Goal: Transaction & Acquisition: Purchase product/service

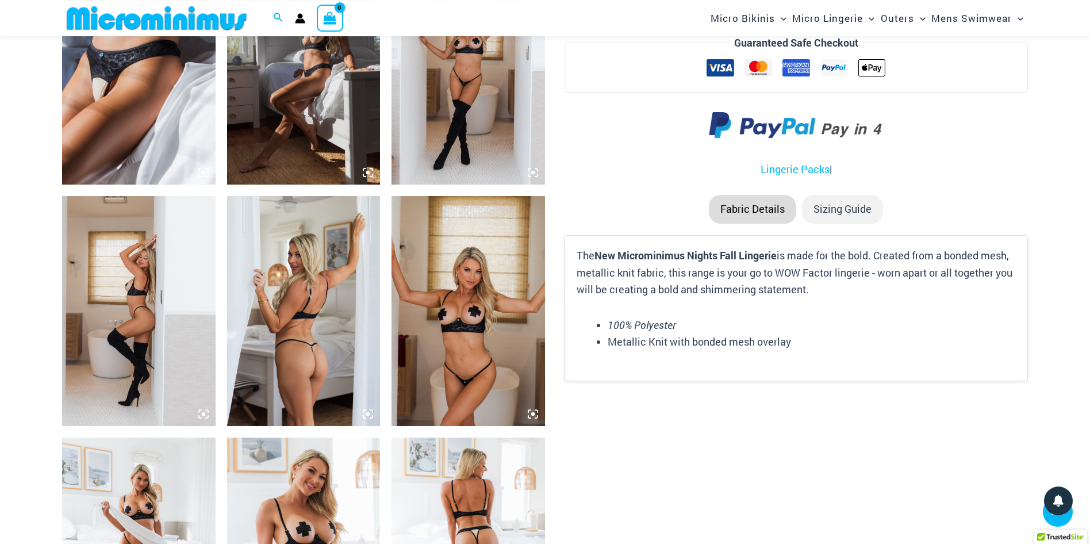
scroll to position [1567, 0]
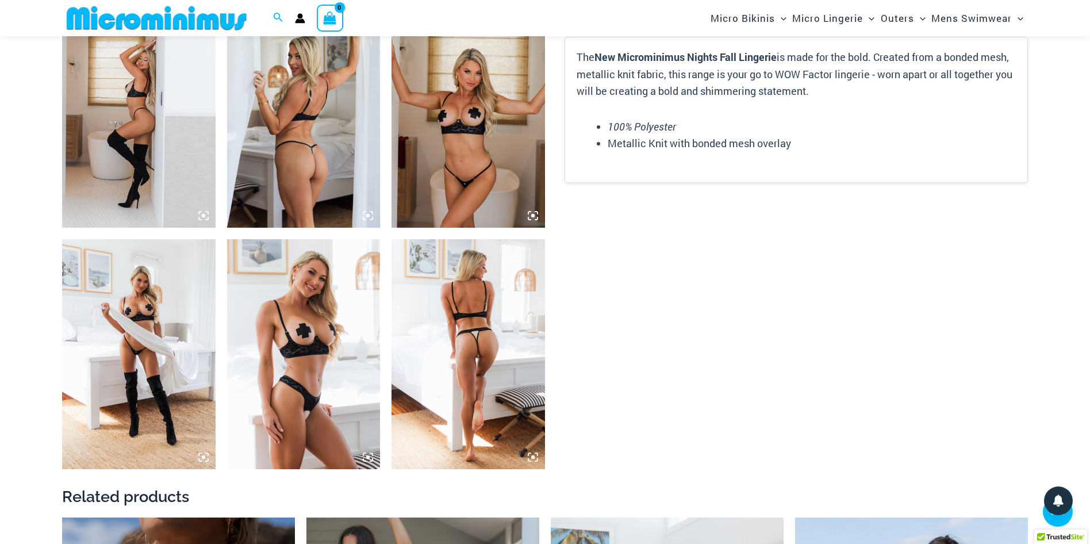
click at [120, 304] on img at bounding box center [138, 354] width 153 height 230
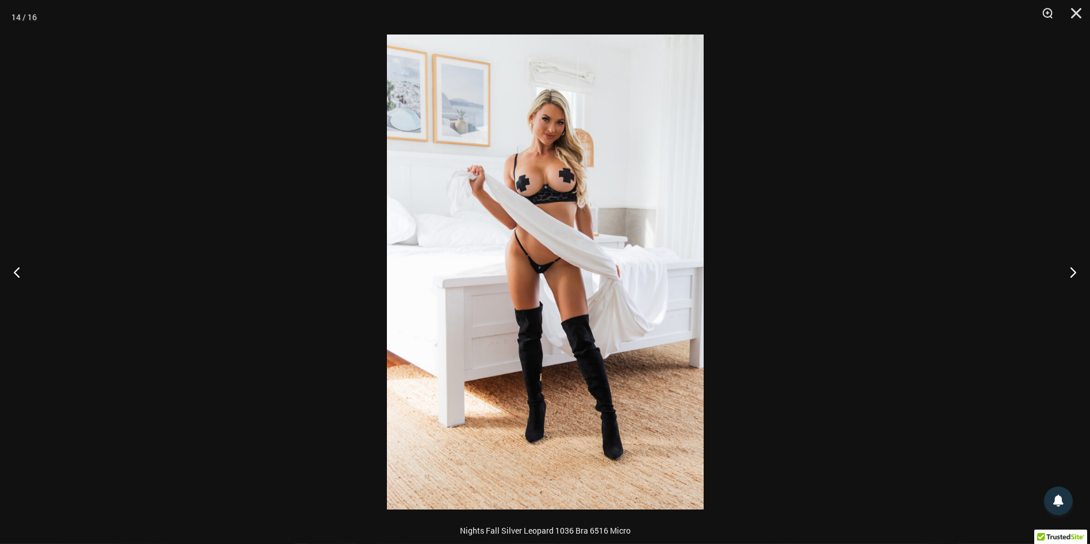
click at [552, 282] on img at bounding box center [545, 271] width 317 height 475
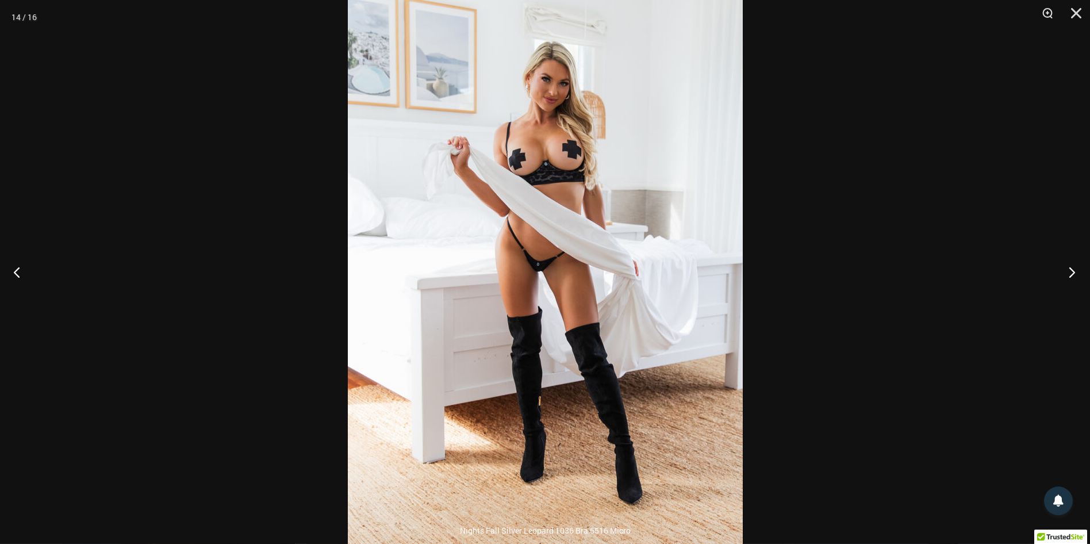
click at [1073, 268] on button "Next" at bounding box center [1068, 271] width 43 height 57
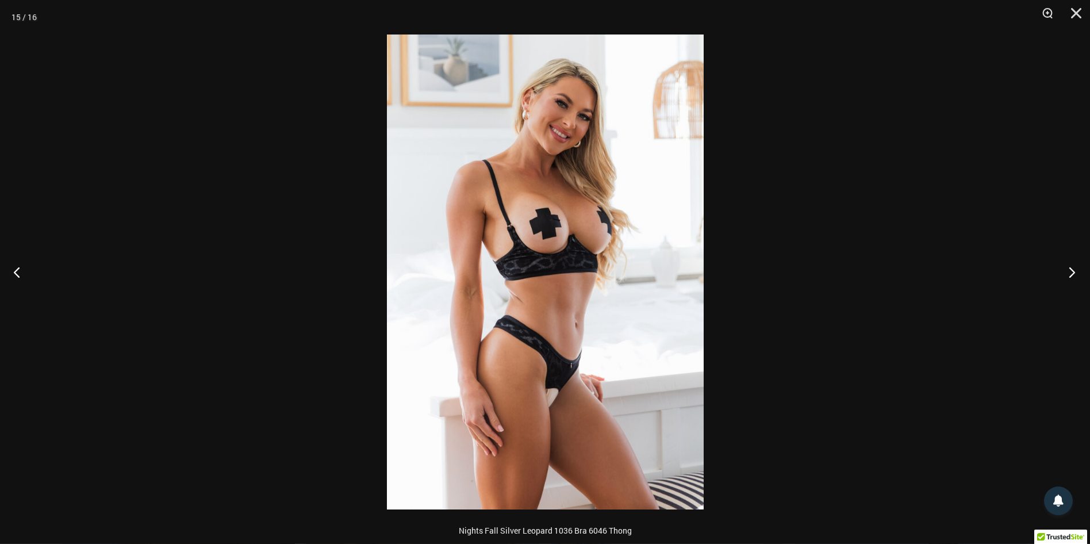
click at [1073, 268] on button "Next" at bounding box center [1068, 271] width 43 height 57
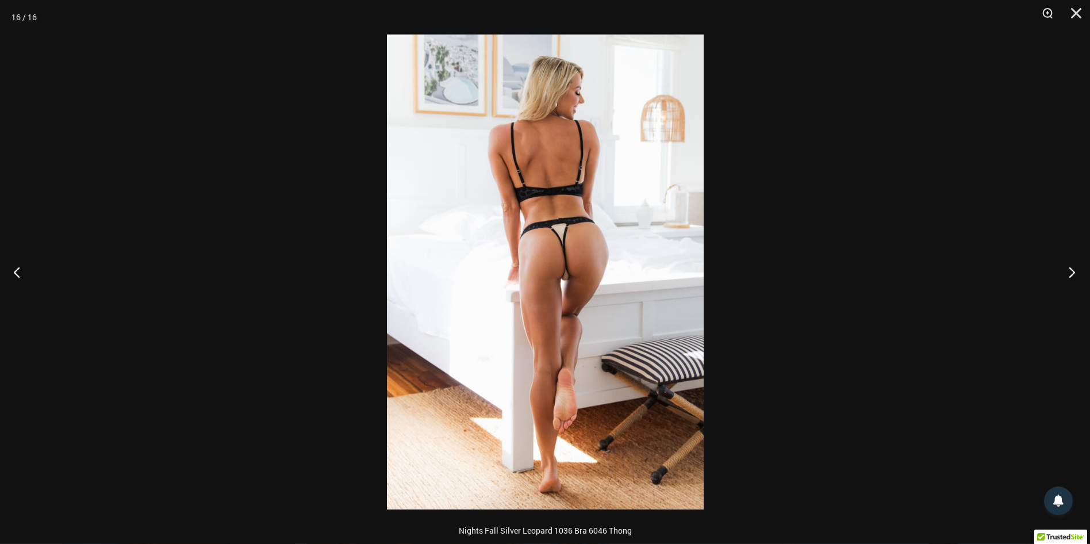
click at [1073, 268] on button "Next" at bounding box center [1068, 271] width 43 height 57
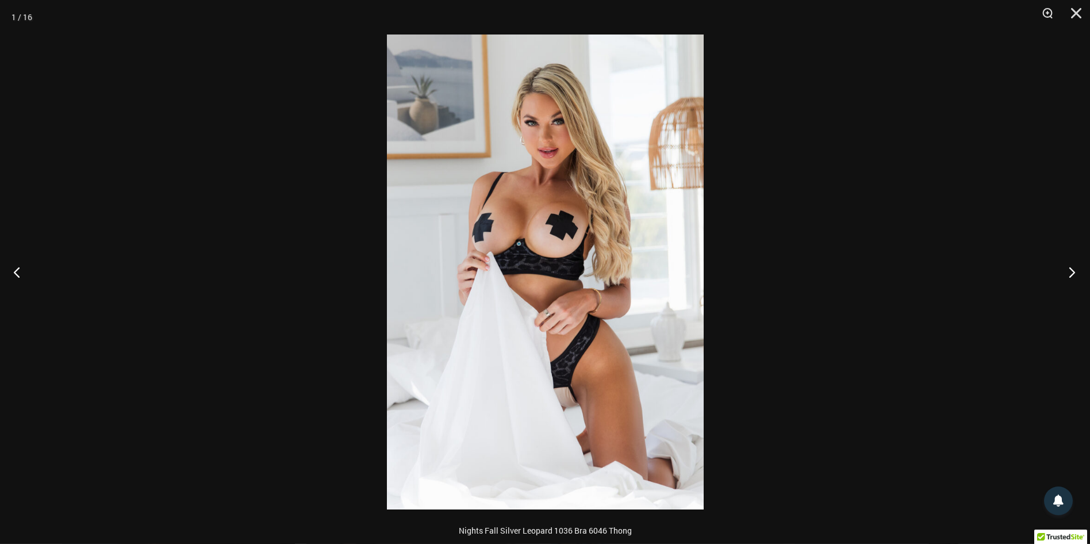
click at [1073, 268] on button "Next" at bounding box center [1068, 271] width 43 height 57
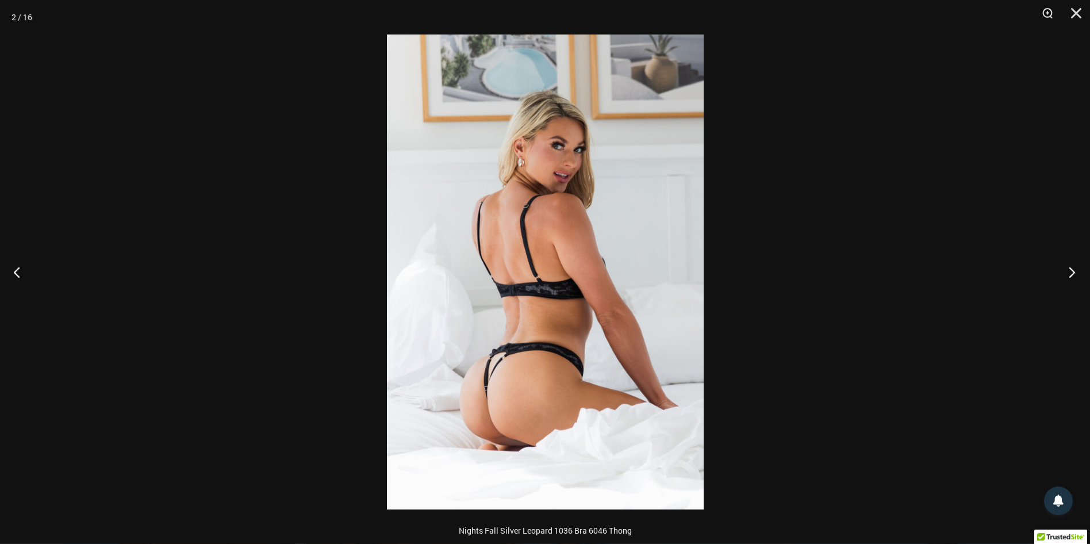
click at [1073, 268] on button "Next" at bounding box center [1068, 271] width 43 height 57
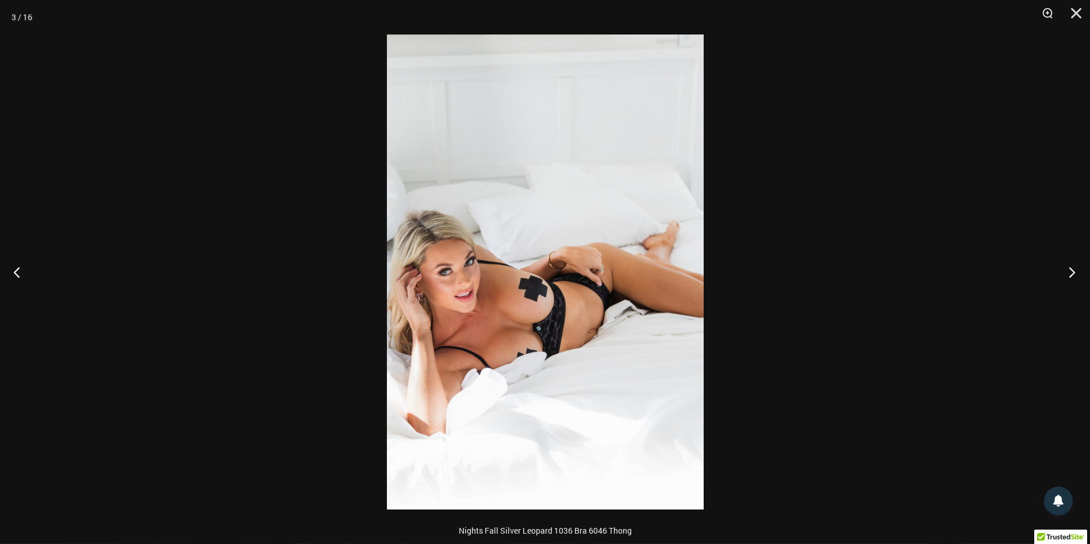
click at [1073, 268] on button "Next" at bounding box center [1068, 271] width 43 height 57
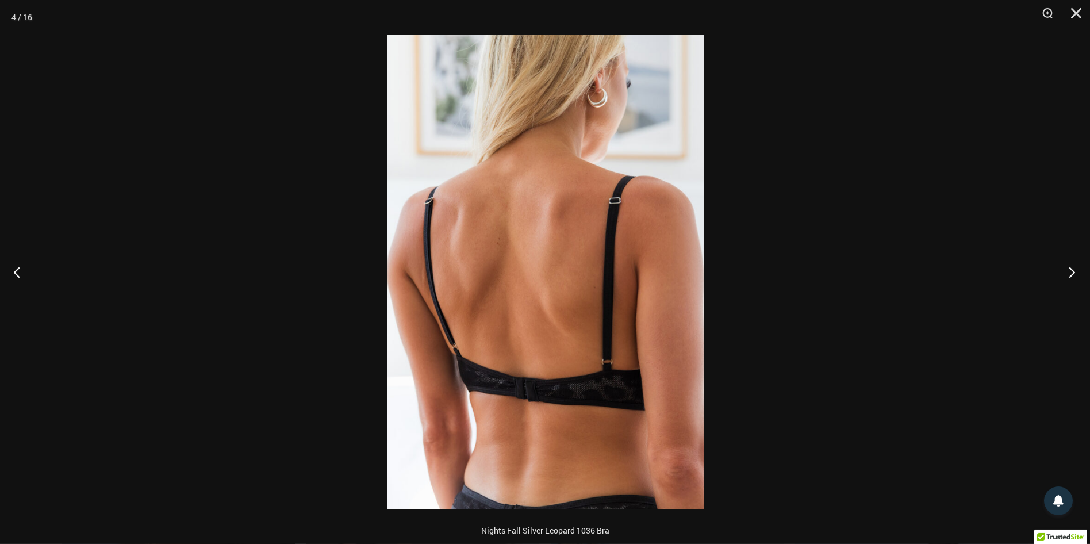
click at [1073, 268] on button "Next" at bounding box center [1068, 271] width 43 height 57
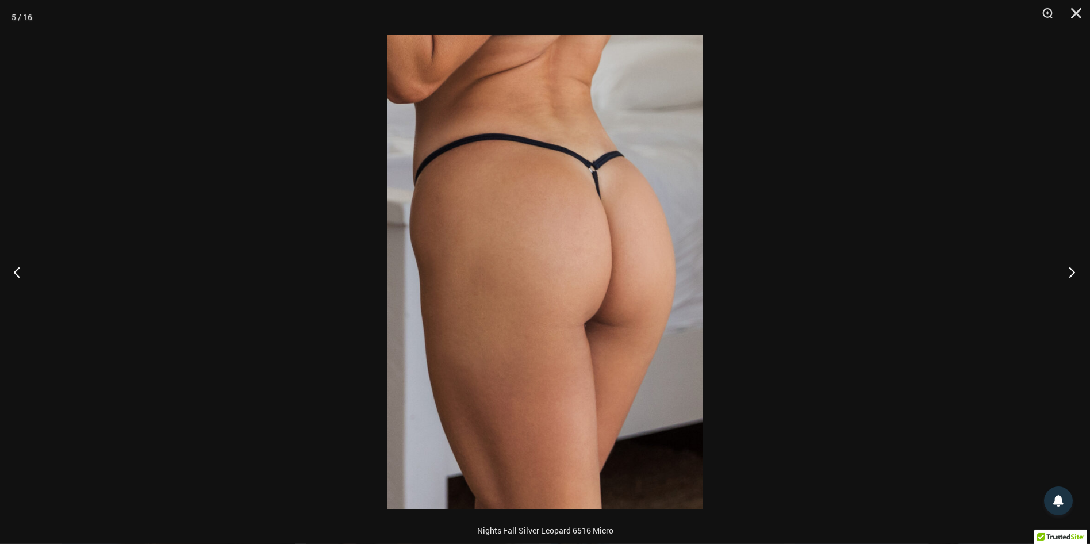
click at [1073, 268] on button "Next" at bounding box center [1068, 271] width 43 height 57
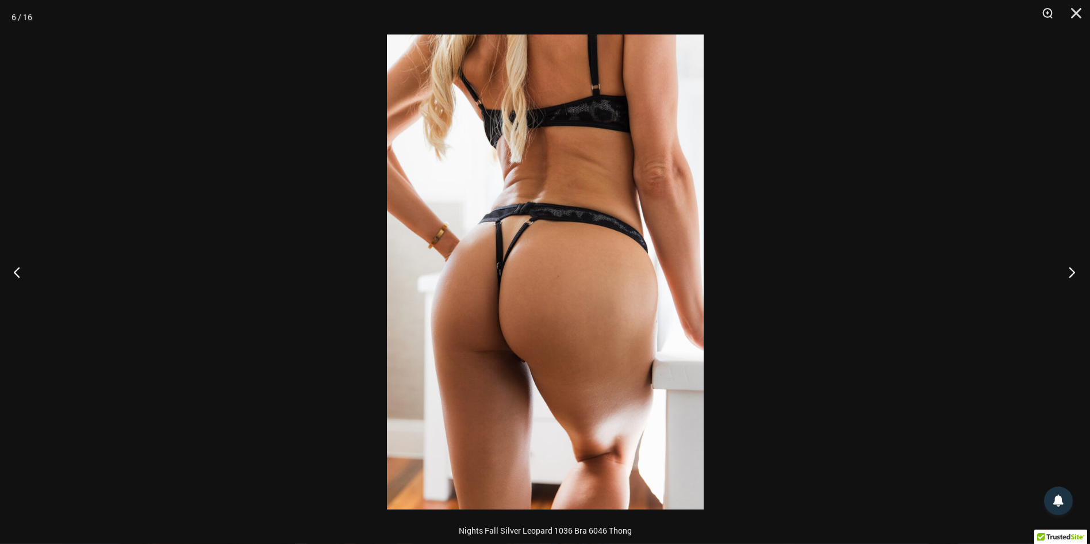
click at [1073, 268] on button "Next" at bounding box center [1068, 271] width 43 height 57
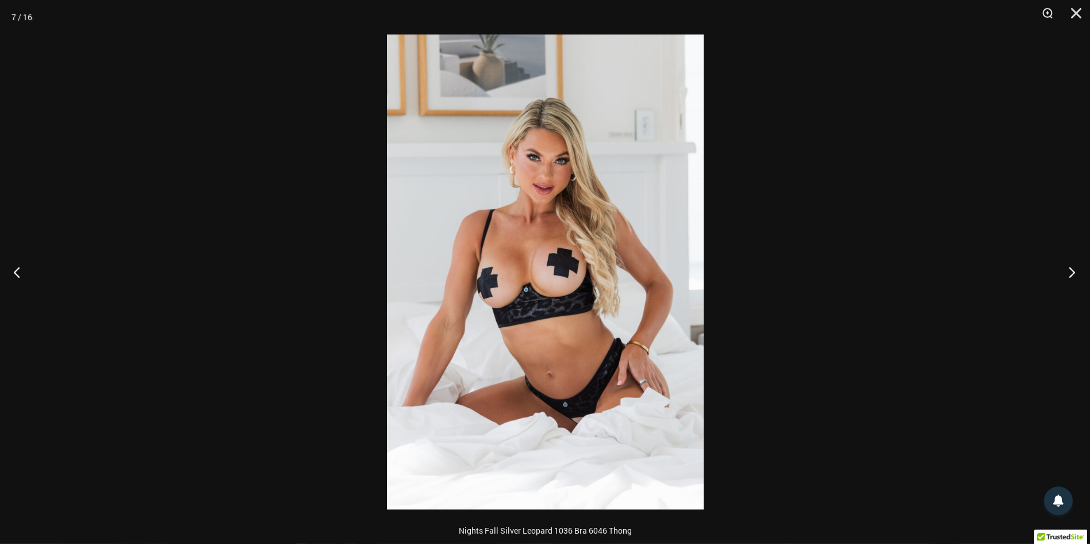
click at [1073, 268] on button "Next" at bounding box center [1068, 271] width 43 height 57
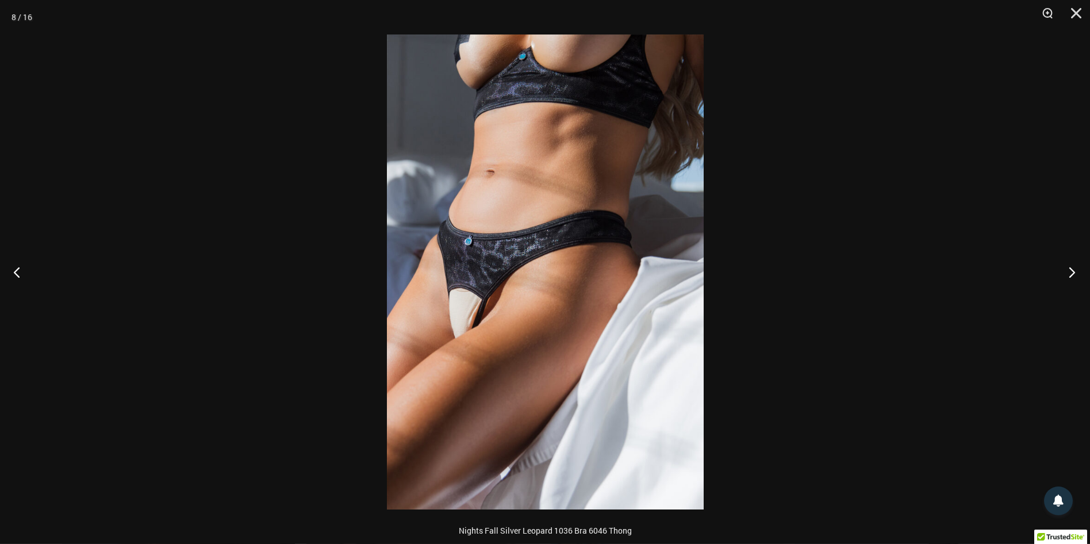
click at [1073, 268] on button "Next" at bounding box center [1068, 271] width 43 height 57
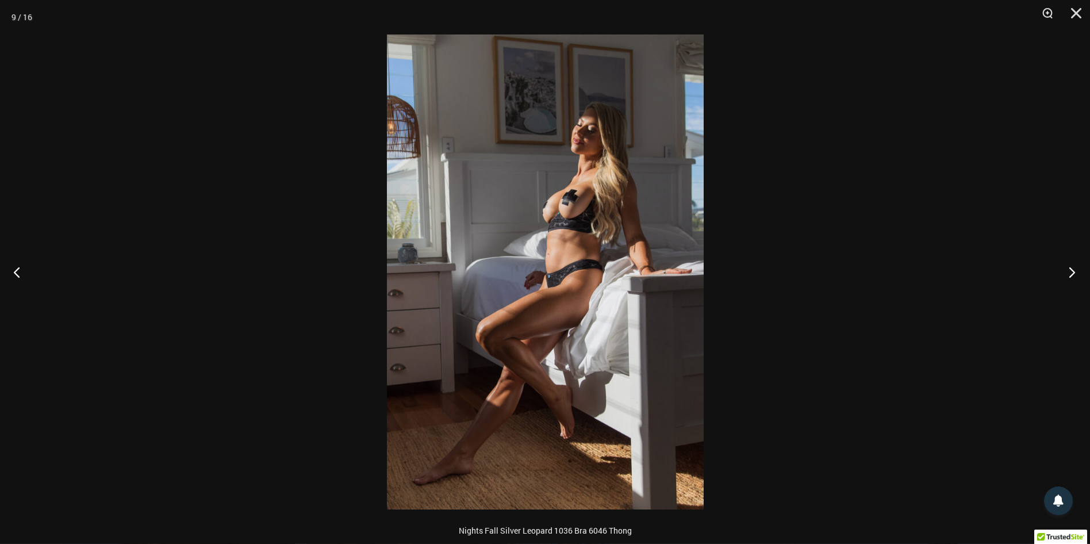
click at [1073, 268] on button "Next" at bounding box center [1068, 271] width 43 height 57
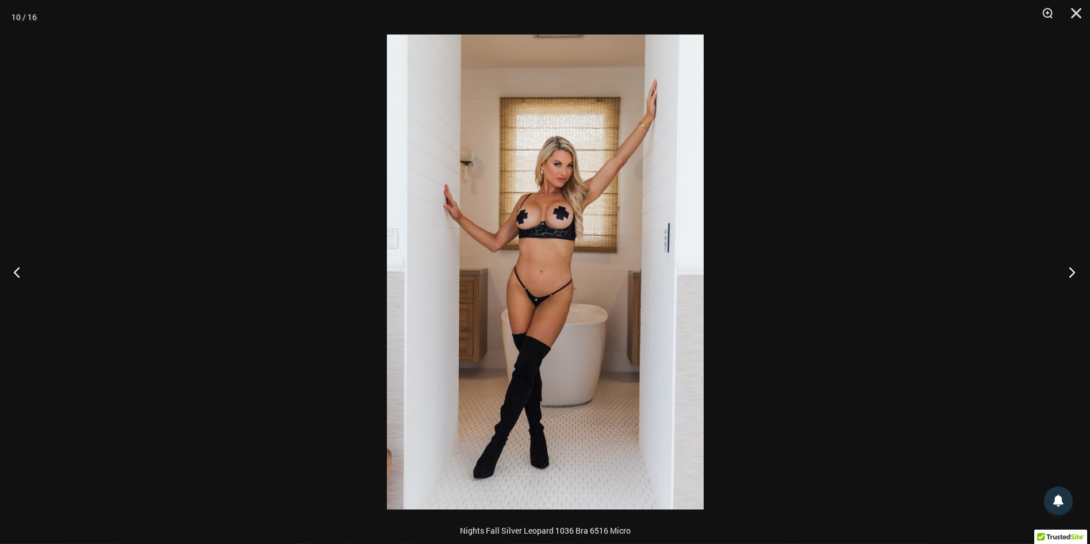
click at [1073, 268] on button "Next" at bounding box center [1068, 271] width 43 height 57
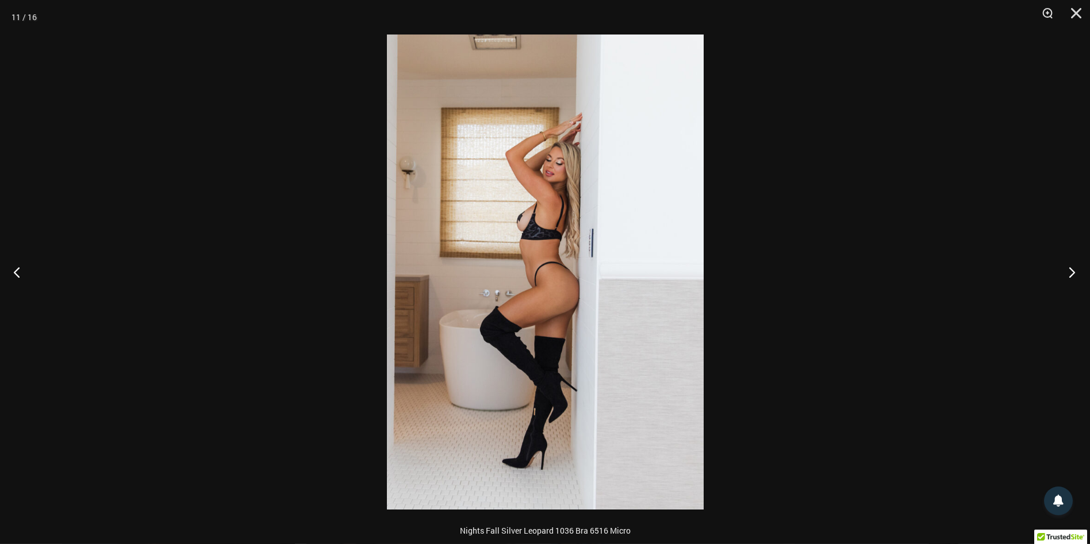
click at [1073, 268] on button "Next" at bounding box center [1068, 271] width 43 height 57
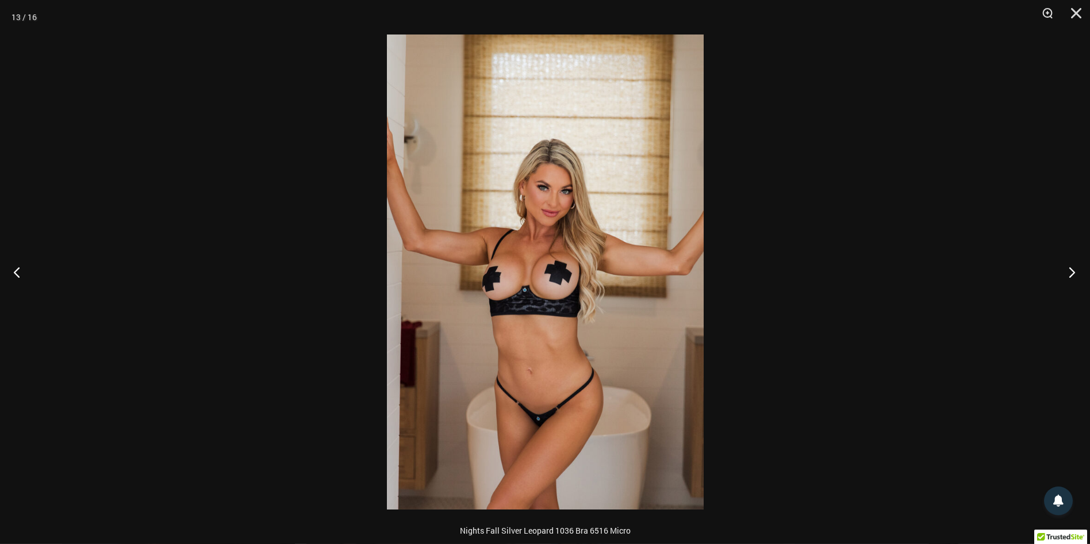
click at [1073, 268] on button "Next" at bounding box center [1068, 271] width 43 height 57
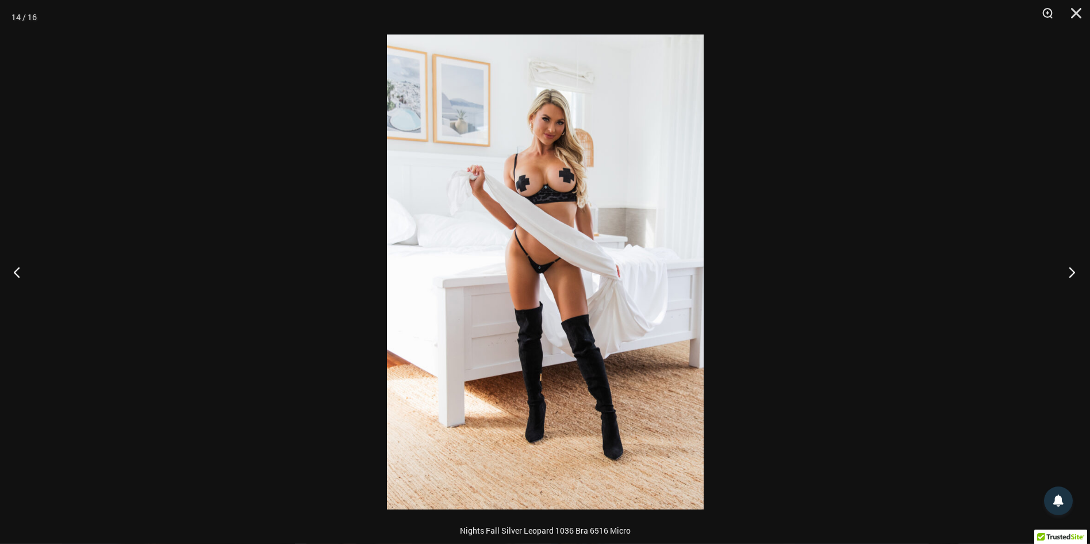
click at [1073, 268] on button "Next" at bounding box center [1068, 271] width 43 height 57
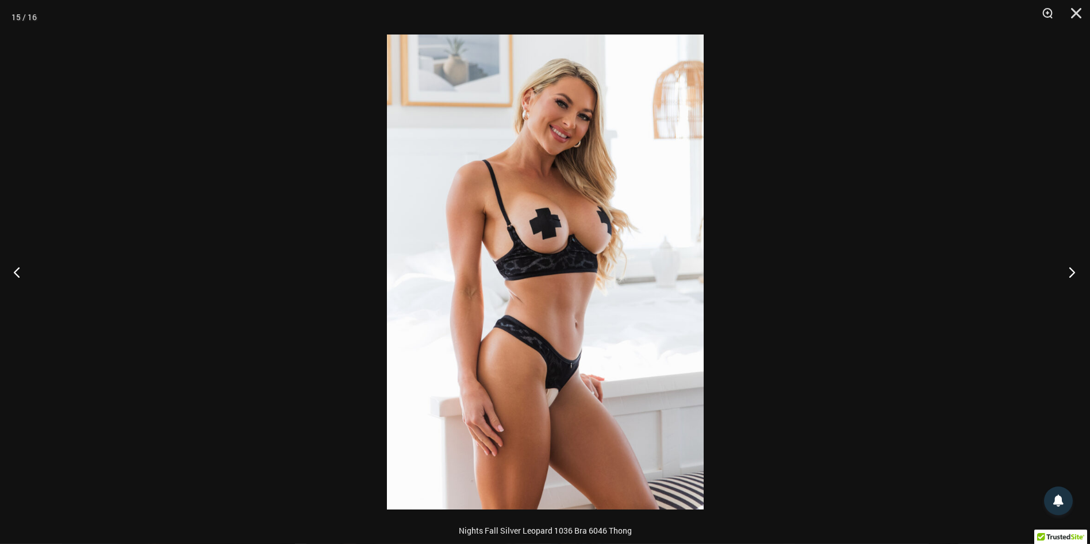
click at [1073, 268] on button "Next" at bounding box center [1068, 271] width 43 height 57
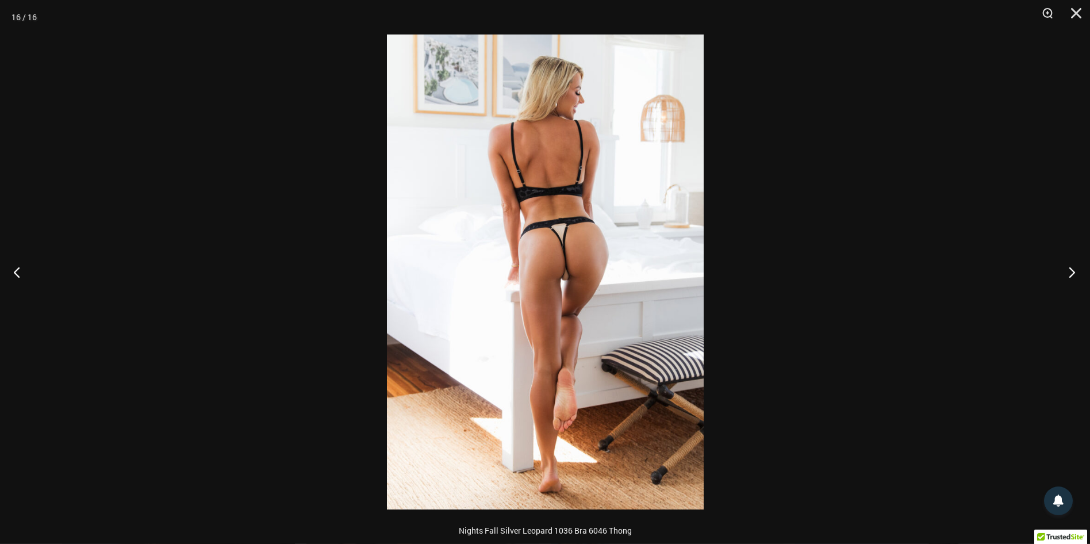
click at [1073, 268] on button "Next" at bounding box center [1068, 271] width 43 height 57
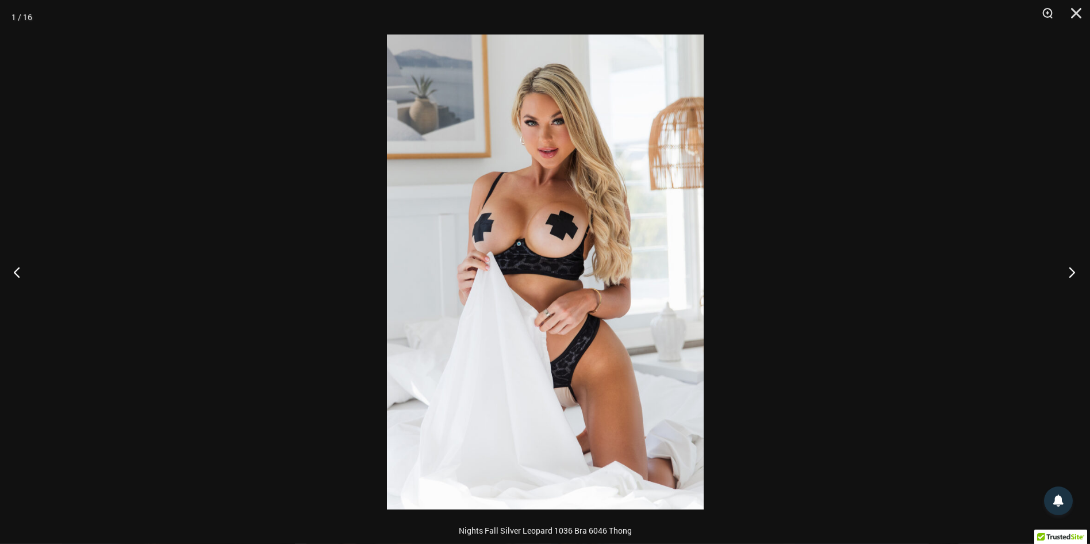
click at [1073, 268] on button "Next" at bounding box center [1068, 271] width 43 height 57
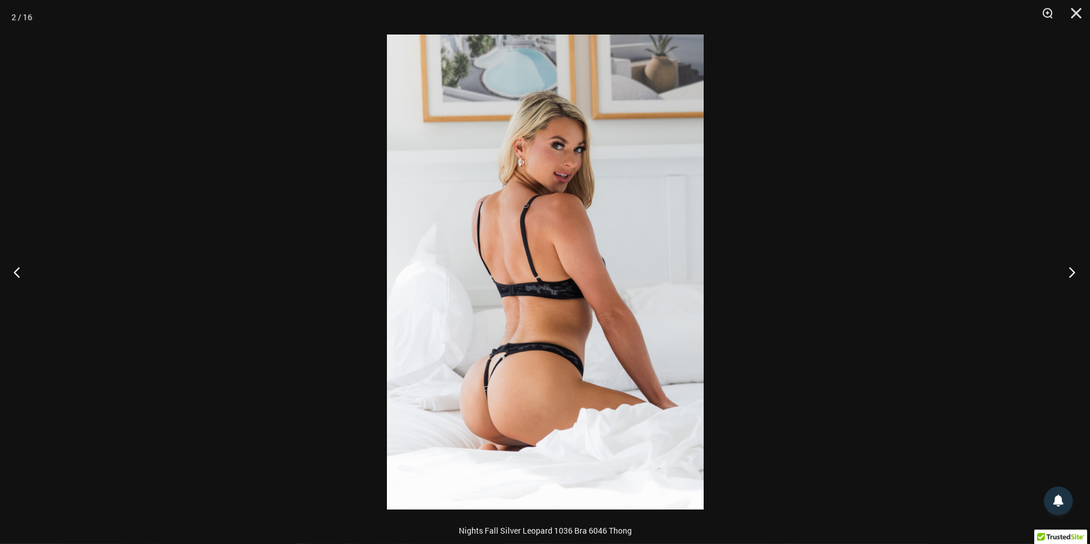
click at [1073, 268] on button "Next" at bounding box center [1068, 271] width 43 height 57
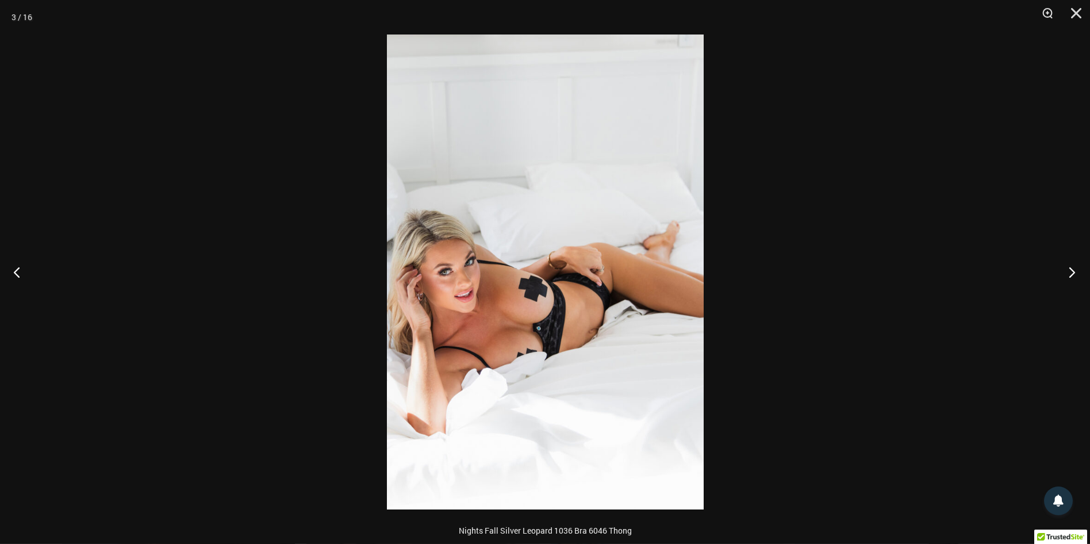
click at [1073, 268] on button "Next" at bounding box center [1068, 271] width 43 height 57
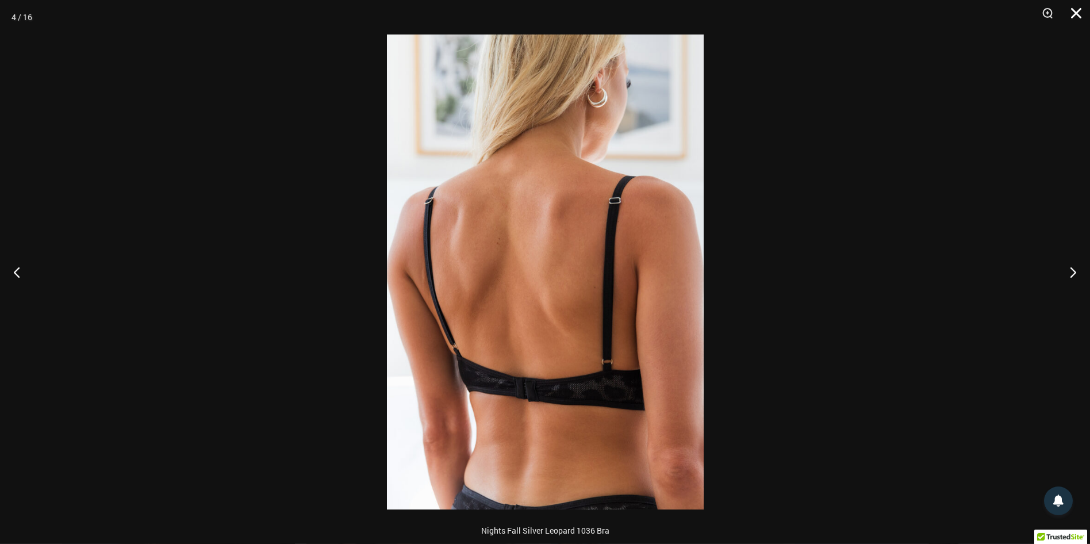
click at [1074, 16] on button "Close" at bounding box center [1072, 17] width 29 height 34
